Goal: Information Seeking & Learning: Learn about a topic

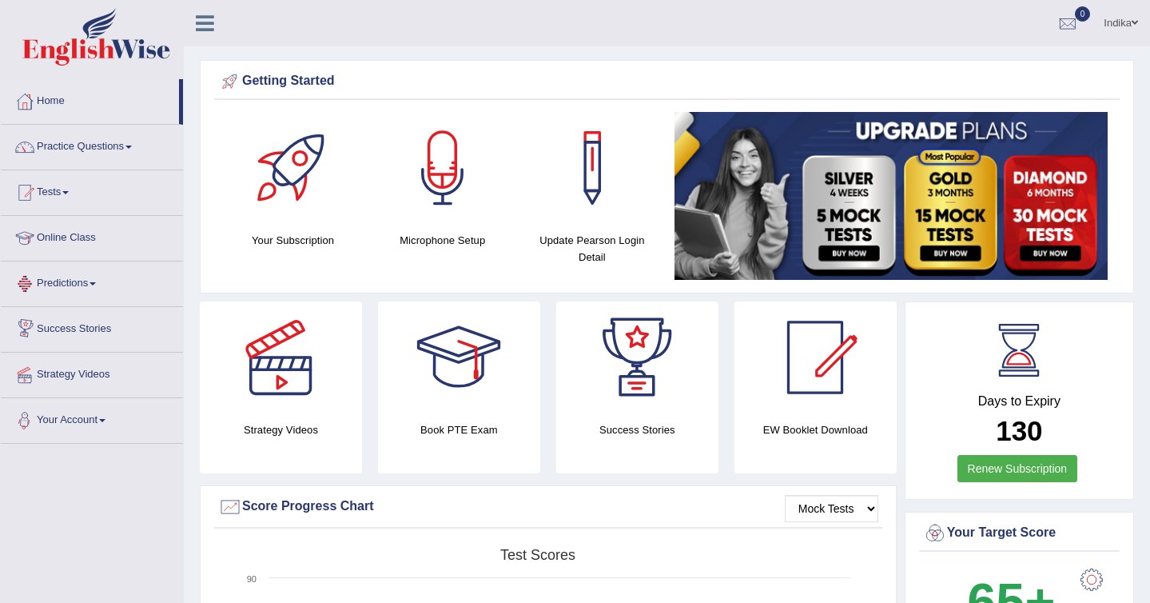
click at [86, 283] on link "Predictions" at bounding box center [92, 281] width 182 height 40
click at [71, 322] on link "Latest Predictions" at bounding box center [104, 320] width 149 height 29
click at [59, 322] on link "Latest Predictions" at bounding box center [104, 320] width 149 height 29
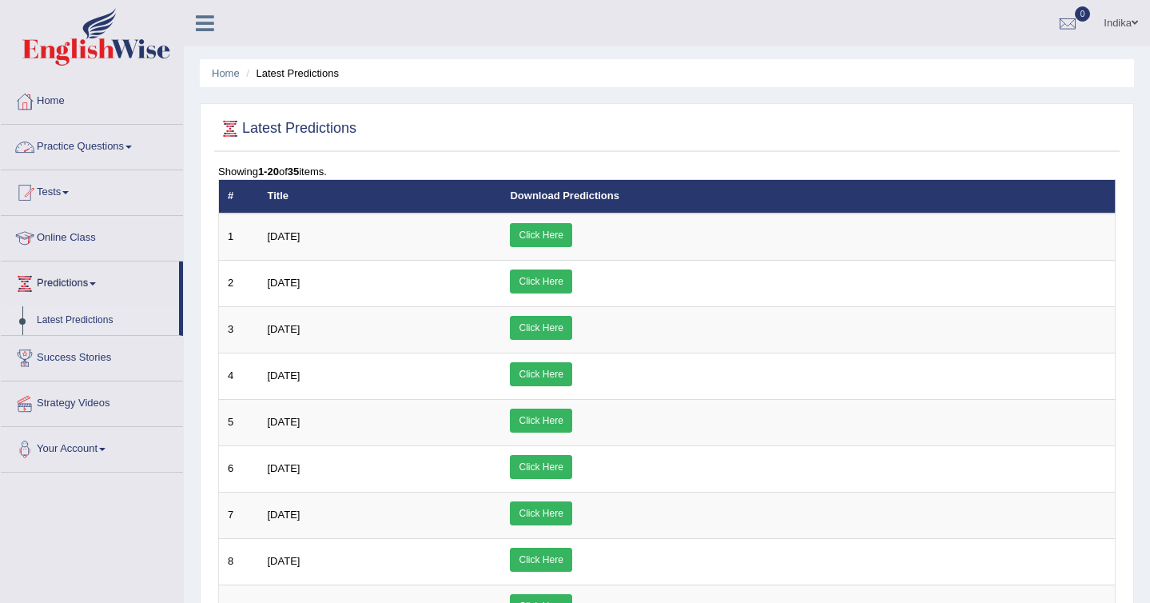
click at [62, 149] on link "Practice Questions" at bounding box center [92, 145] width 182 height 40
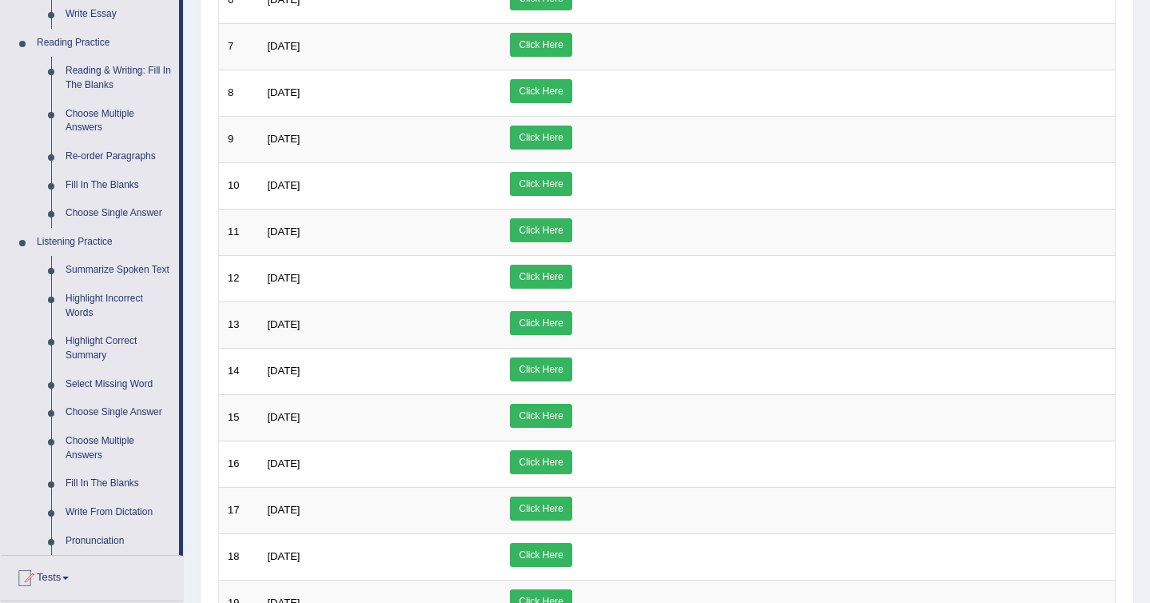
scroll to position [710, 0]
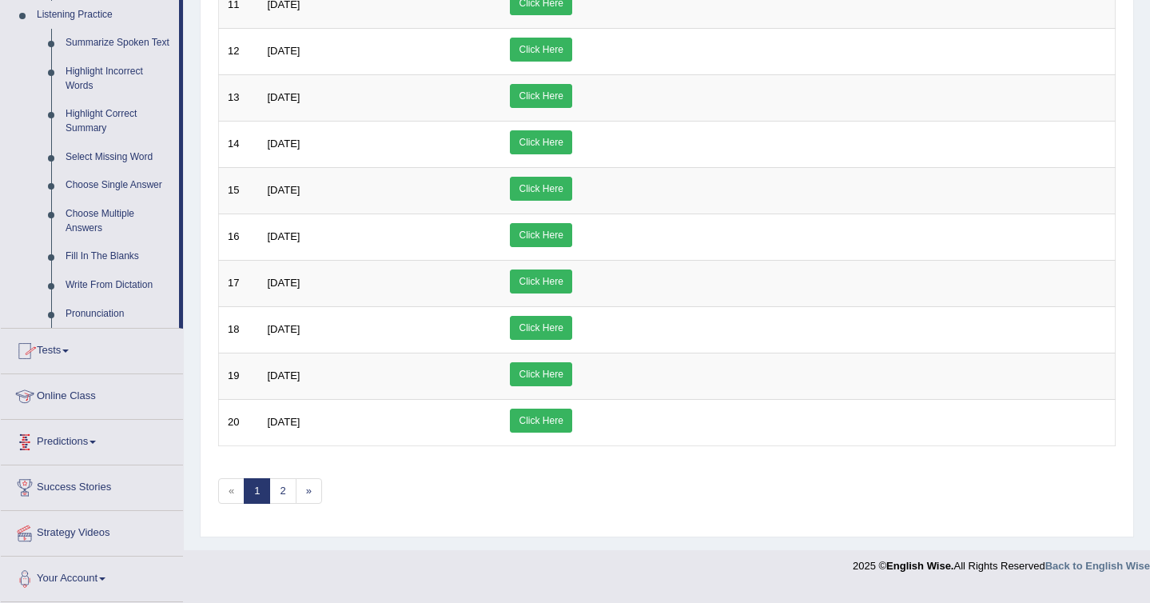
click at [70, 444] on link "Predictions" at bounding box center [92, 440] width 182 height 40
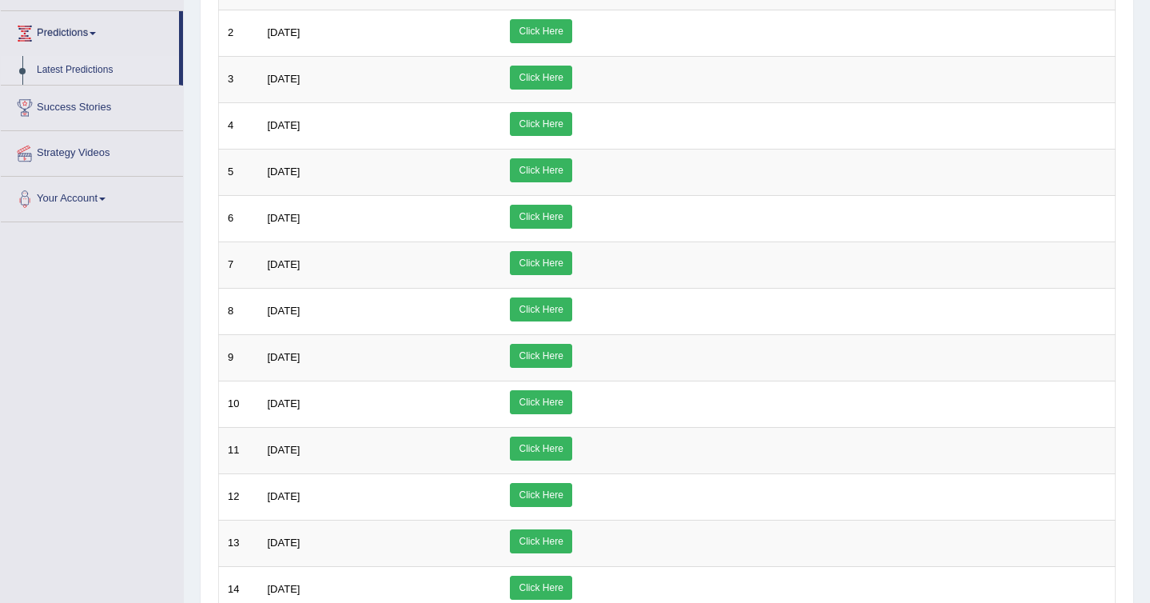
scroll to position [0, 0]
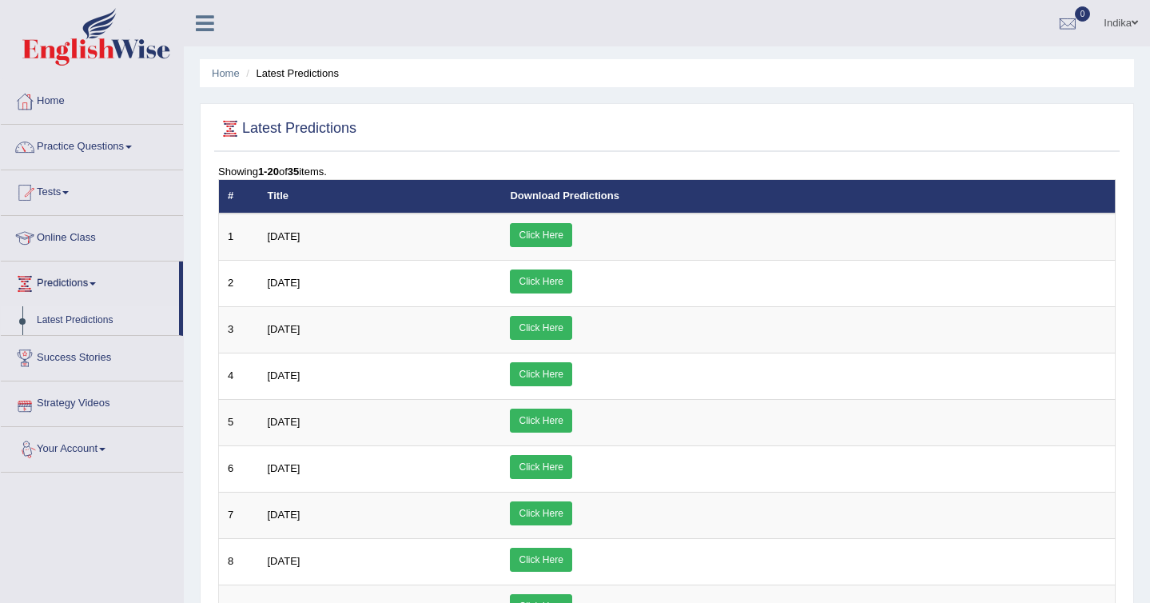
click at [84, 409] on link "Strategy Videos" at bounding box center [92, 401] width 182 height 40
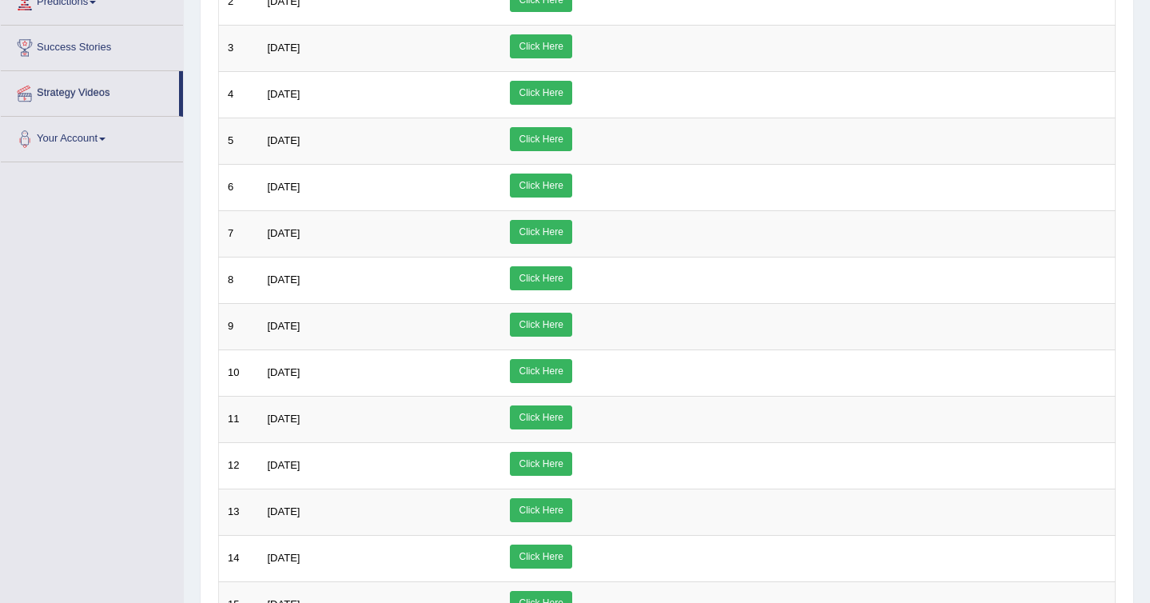
scroll to position [258, 0]
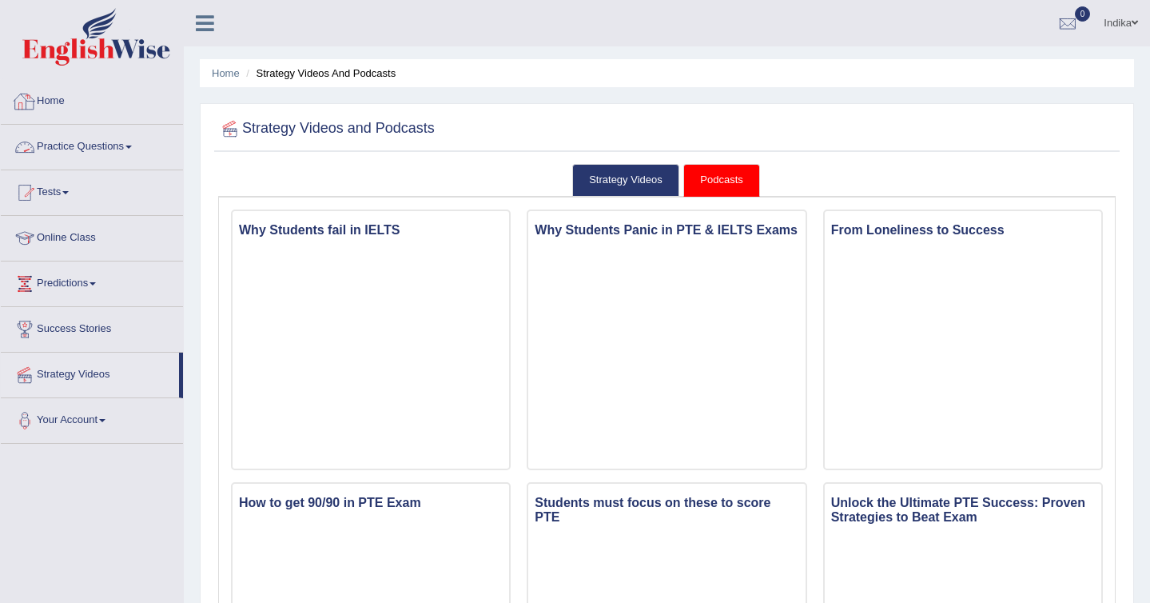
click at [49, 100] on link "Home" at bounding box center [92, 99] width 182 height 40
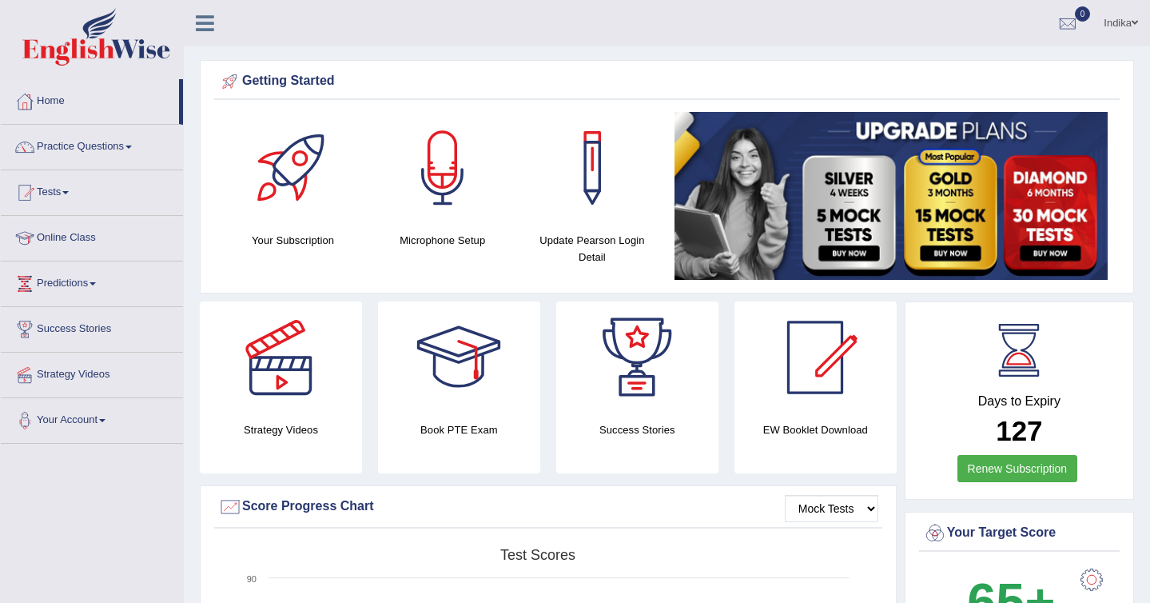
click at [718, 428] on h4 "EW Booklet Download" at bounding box center [637, 429] width 162 height 17
click at [814, 368] on div at bounding box center [815, 357] width 112 height 112
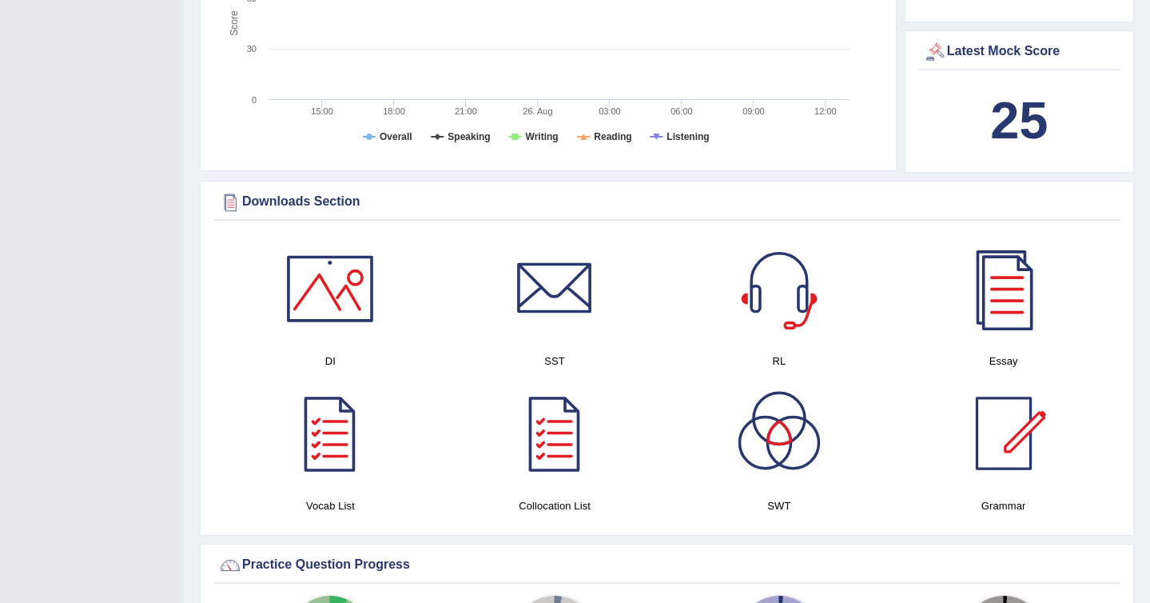
scroll to position [636, 0]
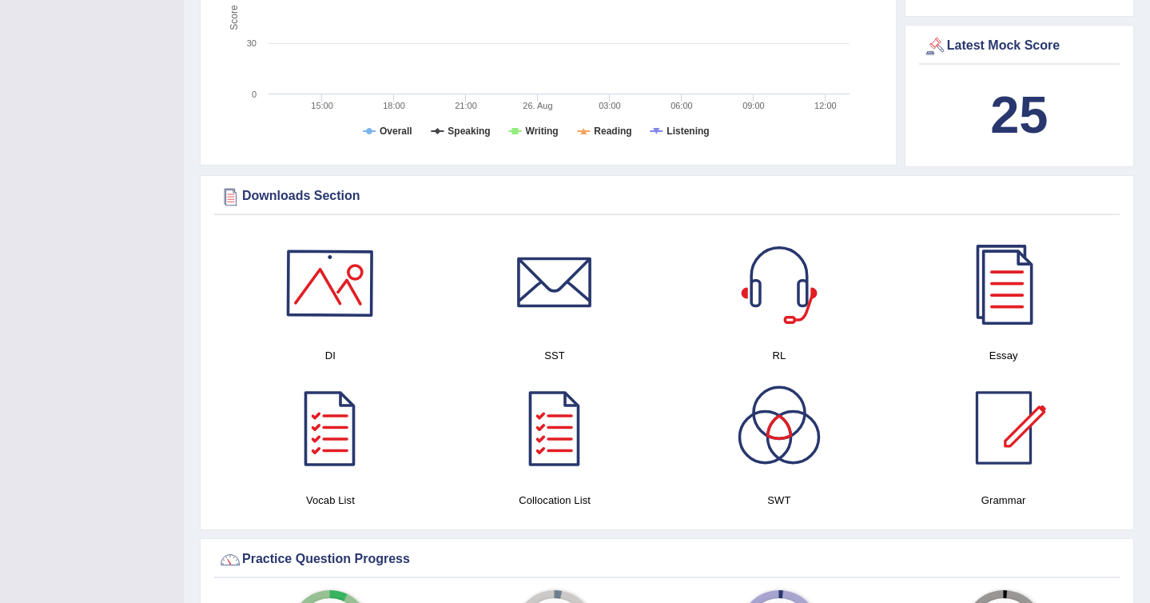
click at [344, 304] on div at bounding box center [330, 283] width 112 height 112
